Goal: Transaction & Acquisition: Purchase product/service

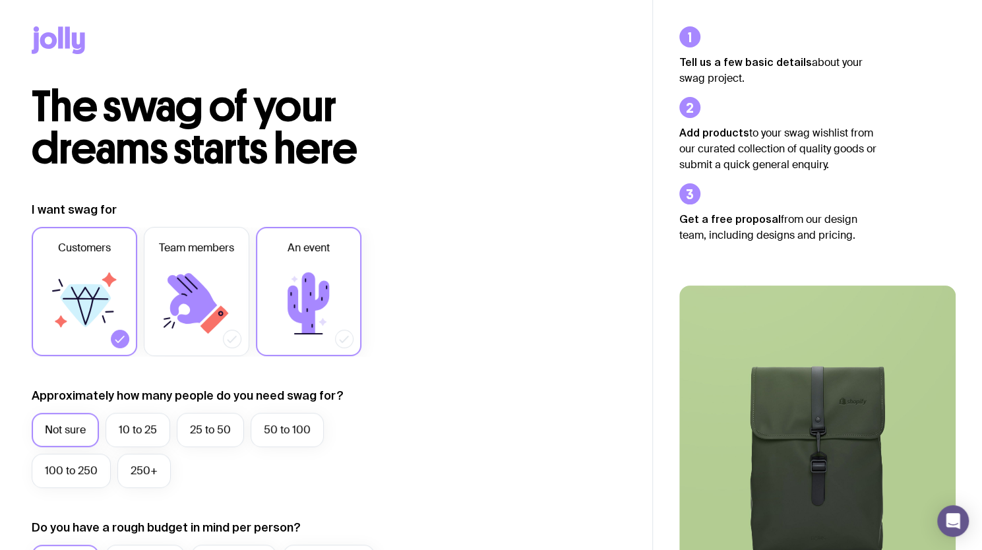
click at [278, 280] on icon at bounding box center [308, 303] width 79 height 79
click at [0, 0] on input "An event" at bounding box center [0, 0] width 0 height 0
click at [108, 316] on icon at bounding box center [84, 303] width 79 height 79
click at [0, 0] on input "Customers" at bounding box center [0, 0] width 0 height 0
click at [44, 47] on icon at bounding box center [48, 40] width 17 height 16
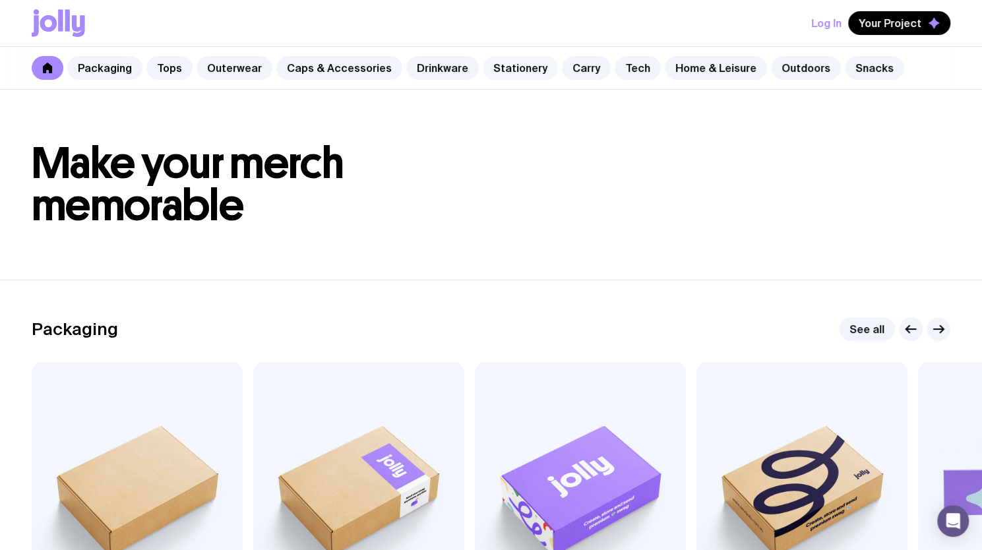
click at [508, 71] on link "Stationery" at bounding box center [520, 68] width 75 height 24
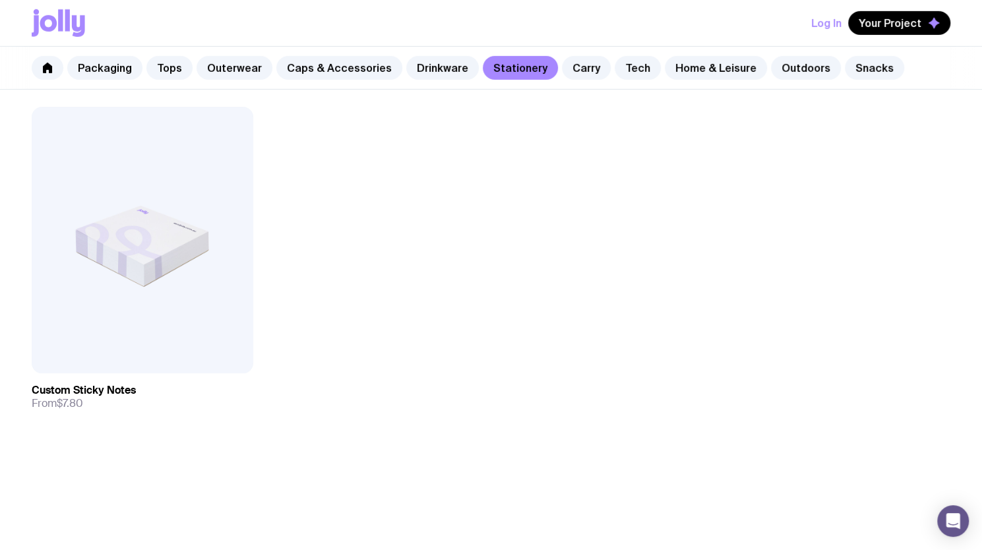
scroll to position [2530, 0]
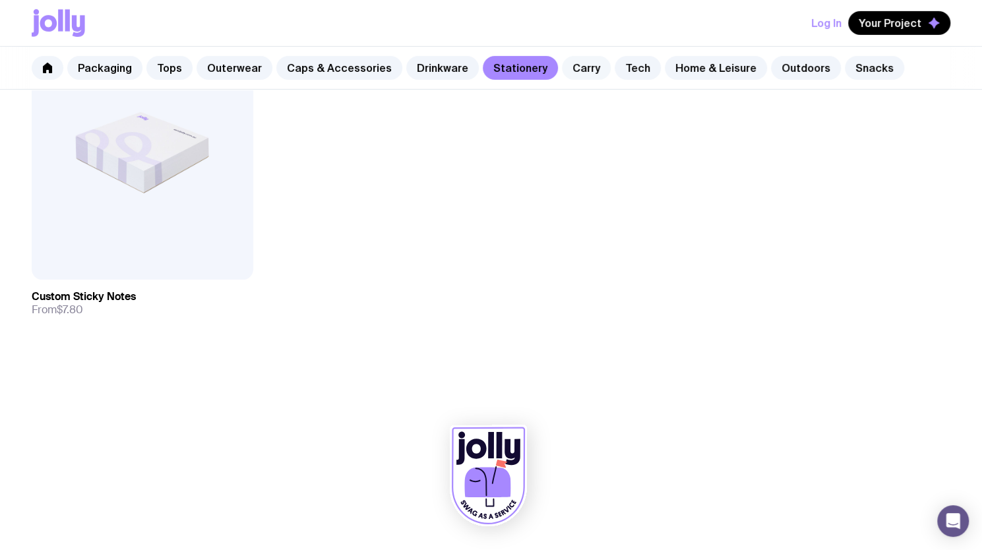
click at [578, 73] on link "Carry" at bounding box center [586, 68] width 49 height 24
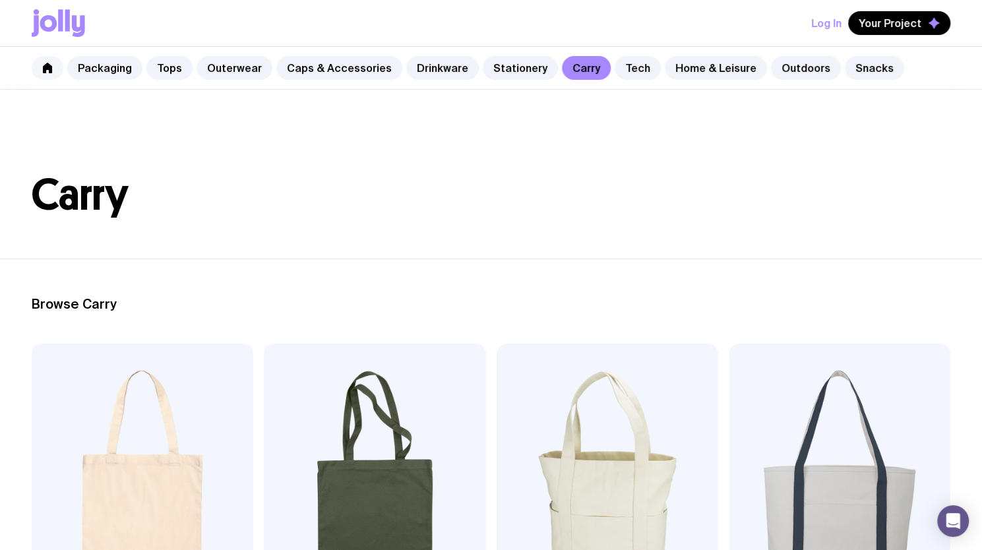
click at [51, 67] on icon at bounding box center [47, 68] width 9 height 11
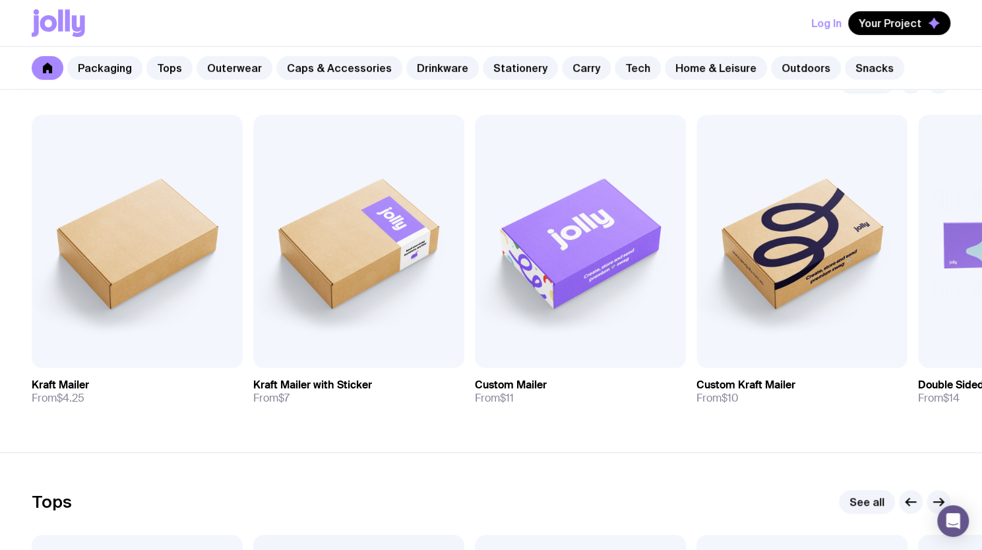
scroll to position [264, 0]
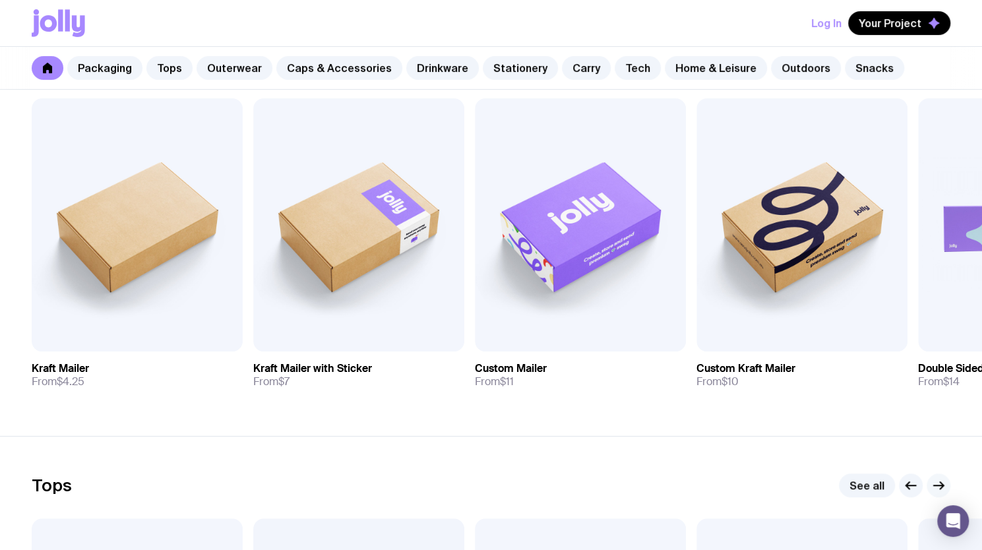
click at [938, 484] on icon "button" at bounding box center [939, 486] width 16 height 16
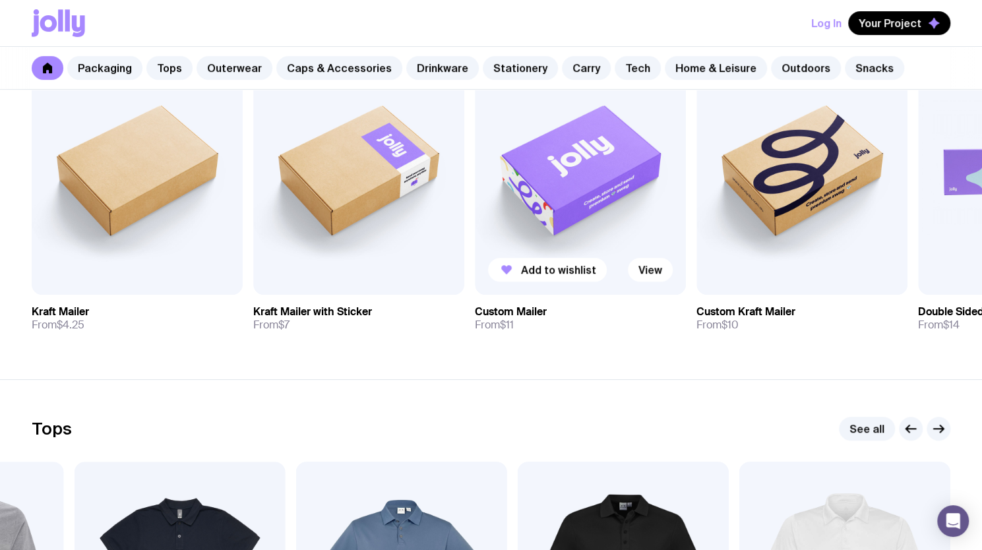
scroll to position [132, 0]
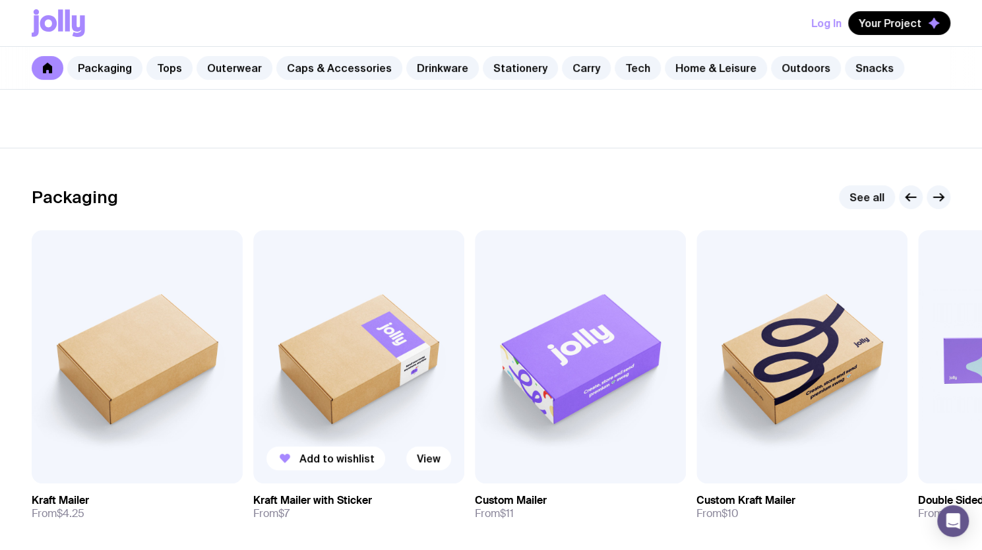
click at [372, 348] on img at bounding box center [358, 356] width 211 height 253
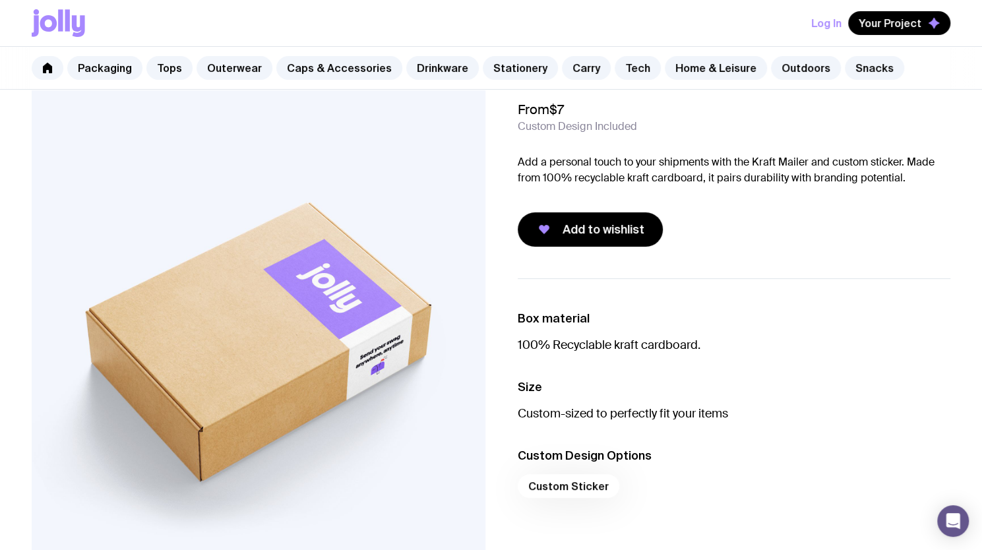
scroll to position [66, 0]
